Goal: Communication & Community: Share content

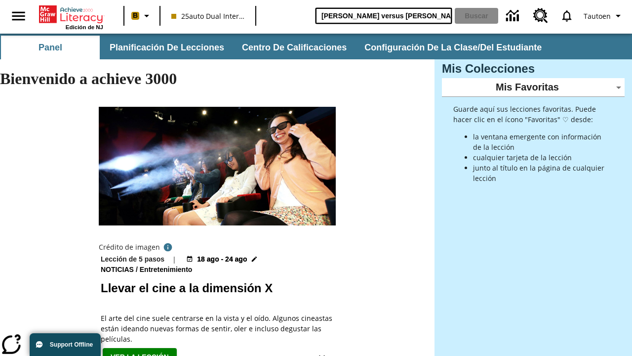
type input "[PERSON_NAME] versus [PERSON_NAME]"
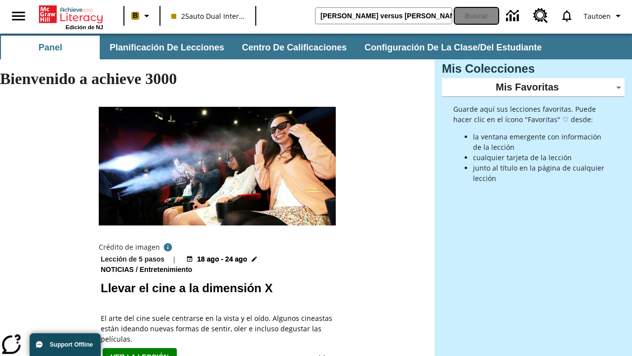
click at [477, 16] on button "Buscar" at bounding box center [476, 16] width 43 height 16
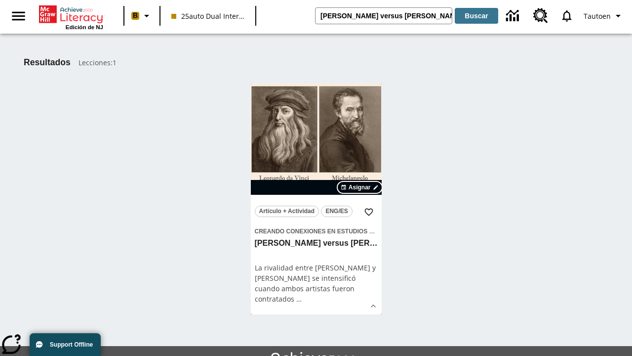
click at [360, 187] on span "Asignar" at bounding box center [360, 187] width 22 height 9
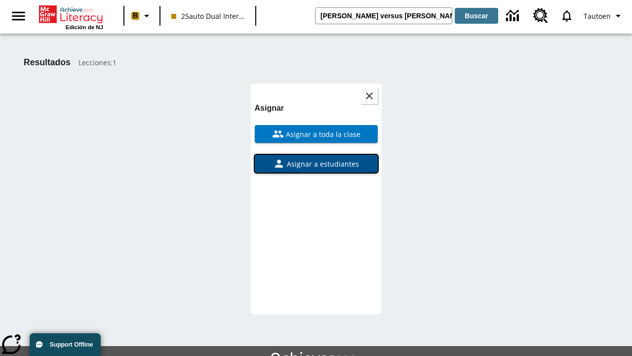
click at [316, 159] on span "Asignar a estudiantes" at bounding box center [322, 164] width 74 height 10
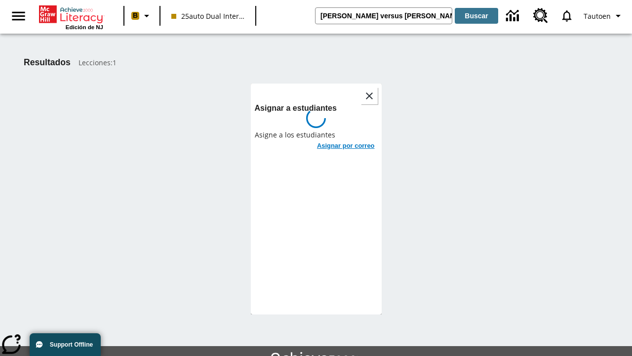
scroll to position [54, 0]
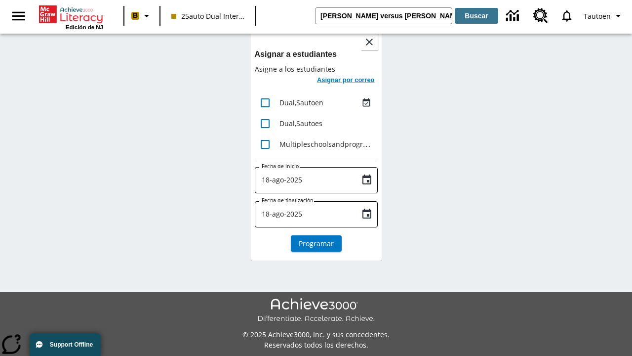
click at [345, 81] on h6 "Asignar por correo" at bounding box center [346, 80] width 58 height 11
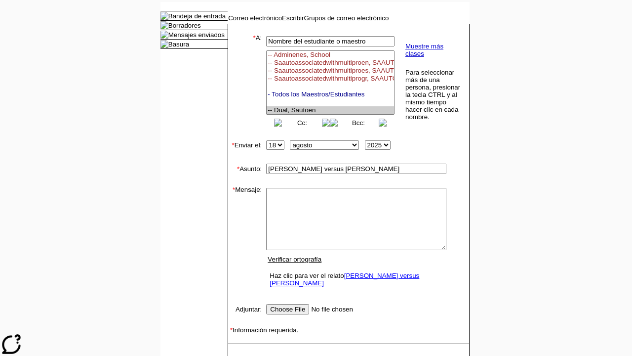
select select "U,21476361,1"
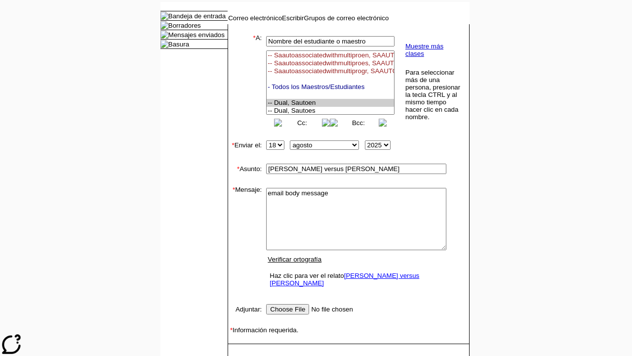
type textarea "email body message"
click at [239, 355] on link "Enviar" at bounding box center [244, 358] width 19 height 7
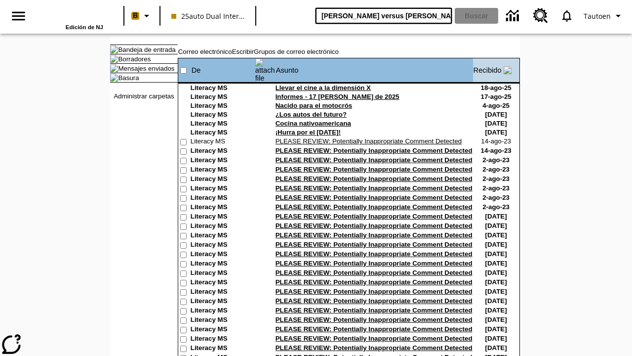
type input "[PERSON_NAME] versus [PERSON_NAME]"
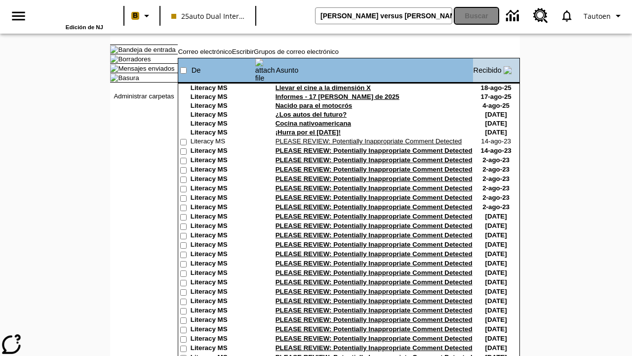
click at [477, 16] on button "Buscar" at bounding box center [476, 16] width 43 height 16
